Goal: Task Accomplishment & Management: Use online tool/utility

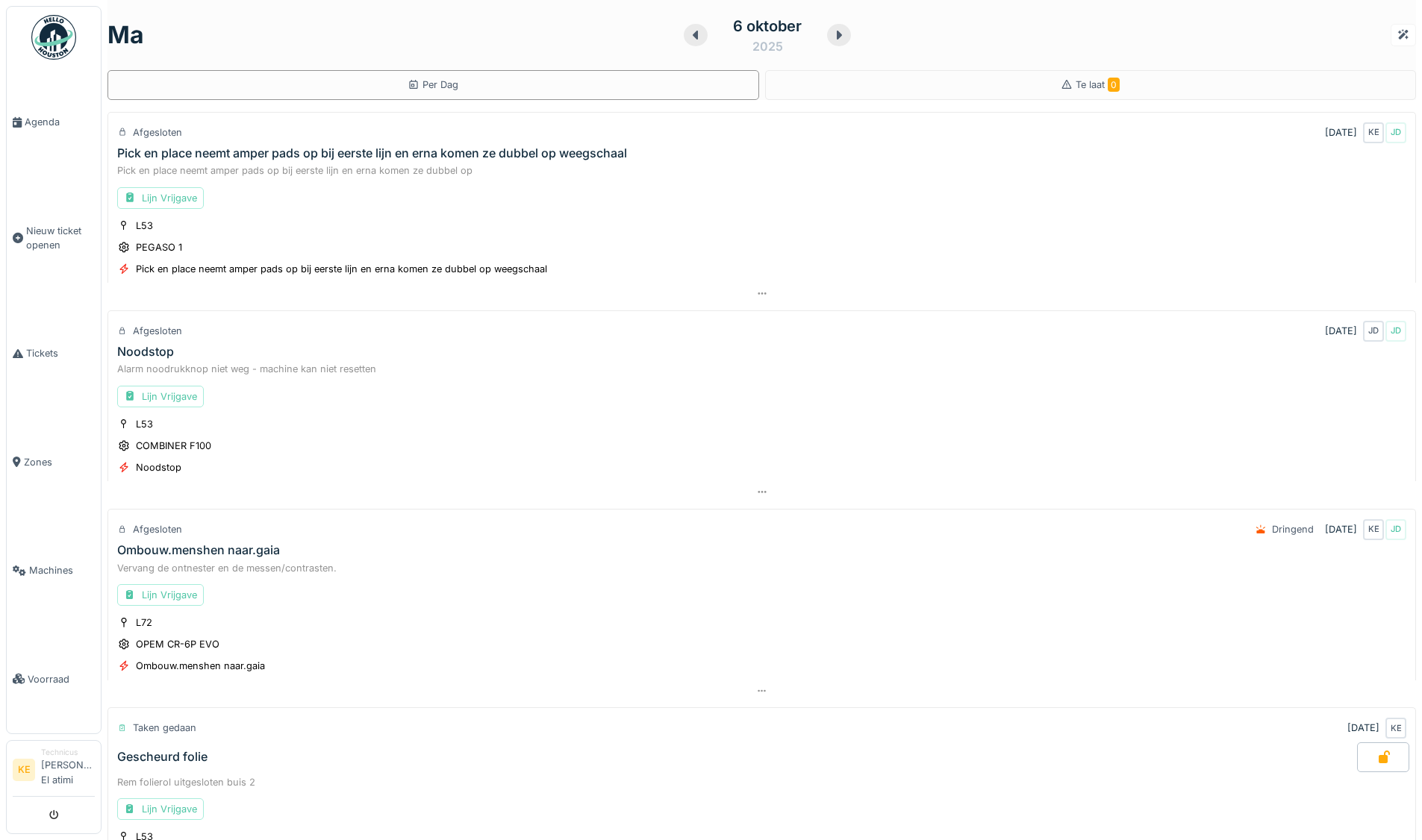
click at [63, 39] on img at bounding box center [53, 37] width 45 height 45
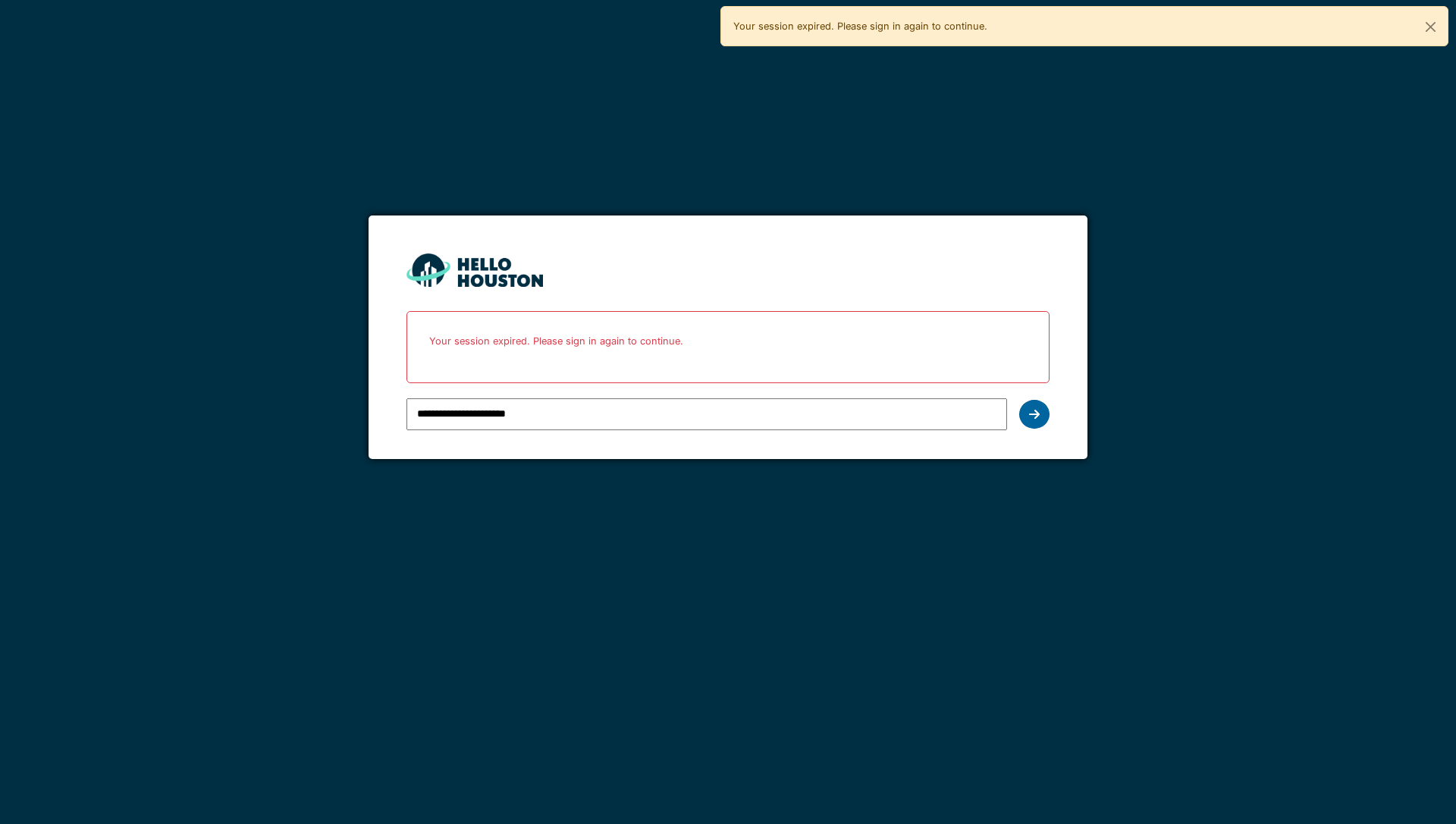
click at [1039, 416] on icon at bounding box center [1034, 414] width 11 height 13
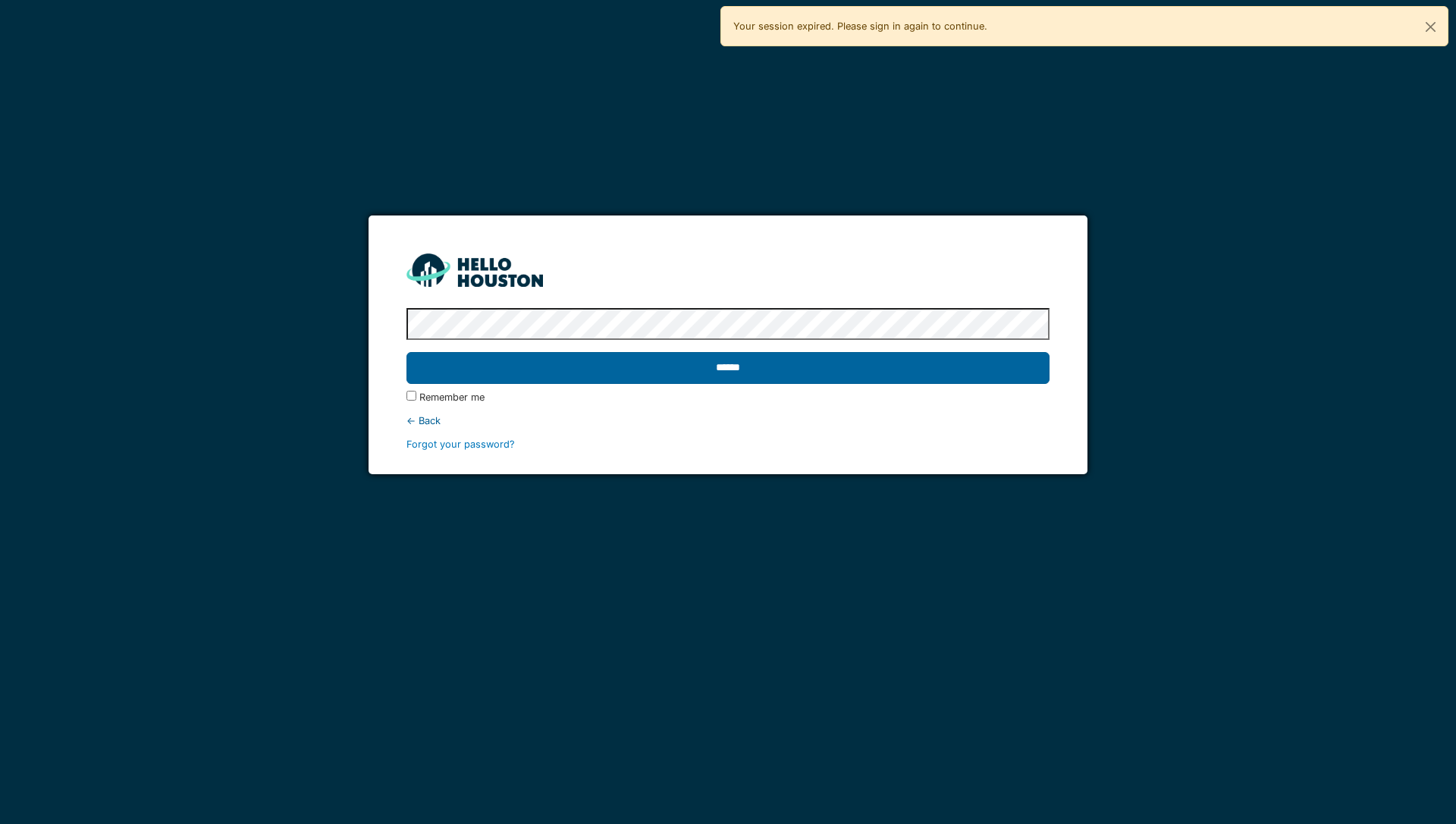
click at [878, 362] on input "******" at bounding box center [728, 368] width 642 height 32
